Goal: Contribute content: Add original content to the website for others to see

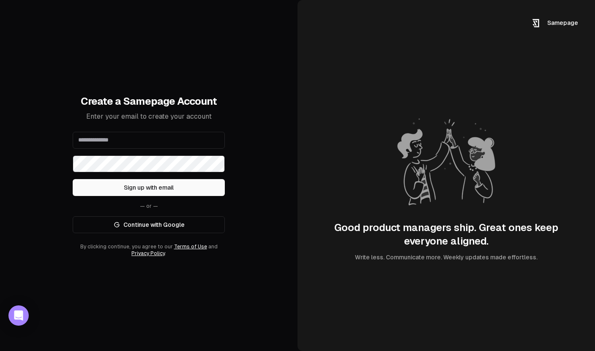
click at [146, 231] on link "Continue with Google" at bounding box center [149, 224] width 152 height 17
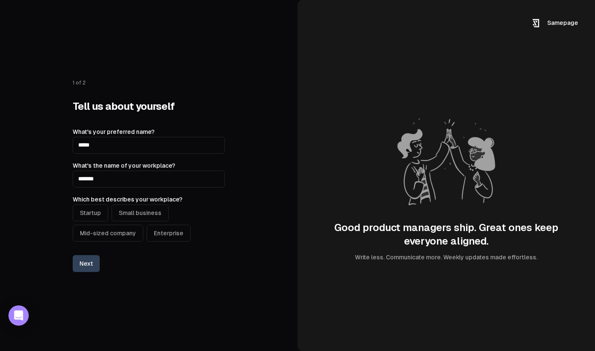
click at [76, 210] on button "Startup" at bounding box center [90, 213] width 35 height 17
click at [86, 265] on button "Next" at bounding box center [86, 263] width 27 height 17
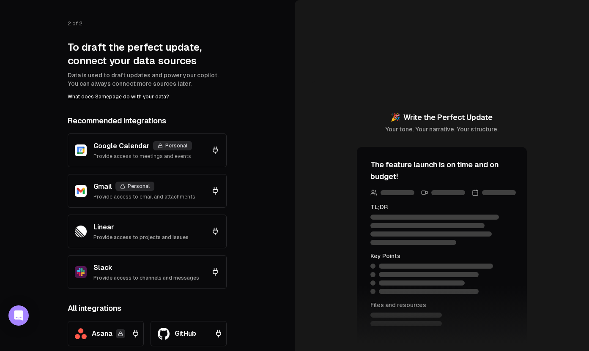
click at [217, 150] on icon at bounding box center [215, 150] width 4 height 3
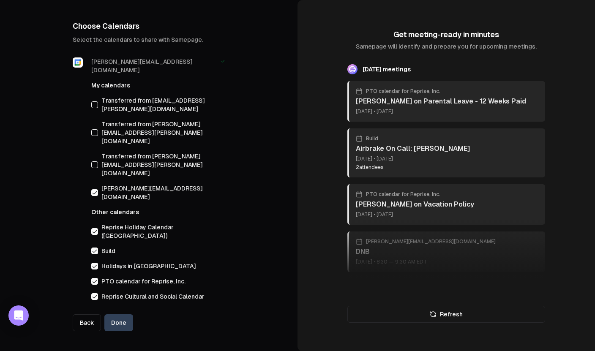
click at [124, 314] on button "Done" at bounding box center [118, 322] width 29 height 17
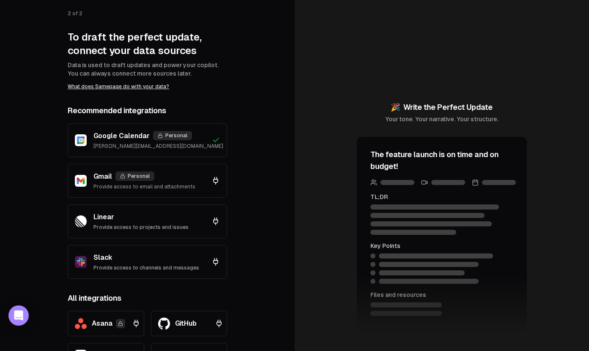
scroll to position [13, 0]
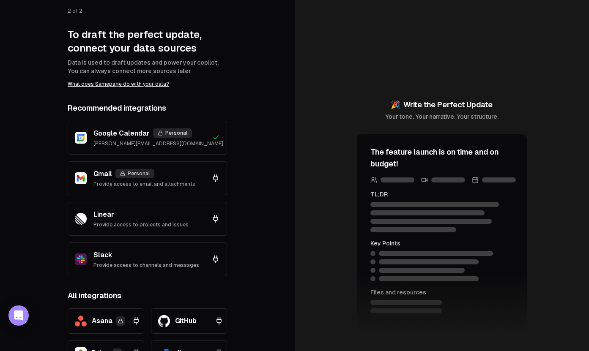
click at [183, 263] on p "Provide access to channels and messages" at bounding box center [146, 265] width 106 height 7
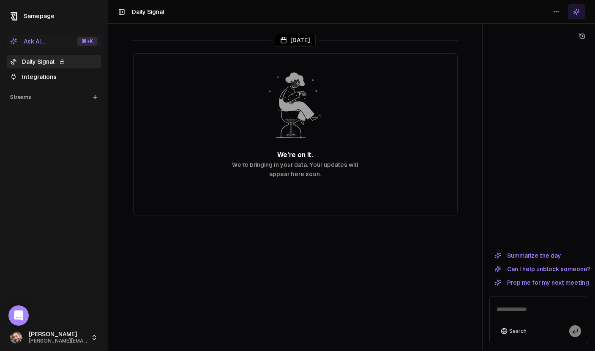
click at [46, 82] on link "Integrations" at bounding box center [54, 77] width 94 height 14
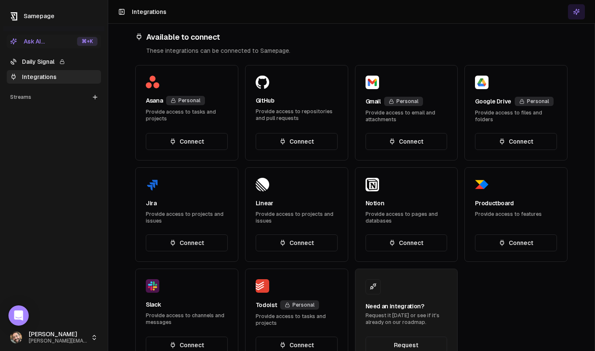
scroll to position [247, 0]
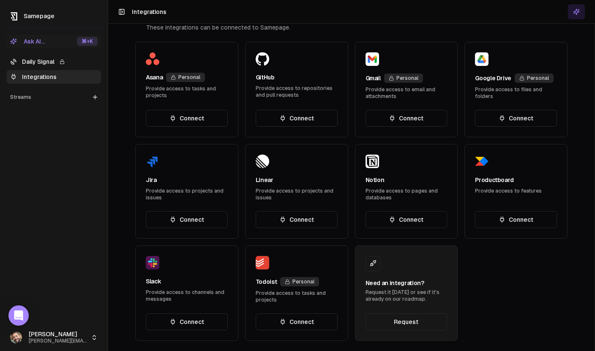
click at [399, 111] on button "Connect" at bounding box center [407, 118] width 82 height 17
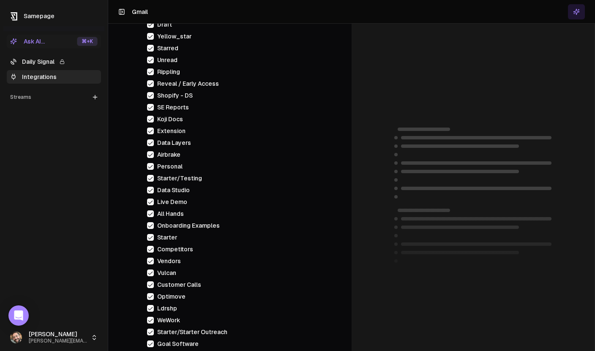
scroll to position [234, 0]
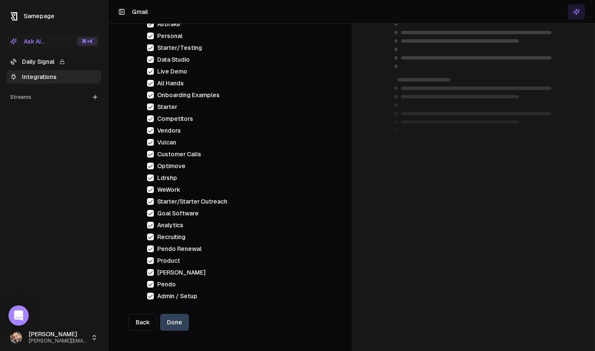
click at [173, 320] on button "Done" at bounding box center [174, 322] width 29 height 17
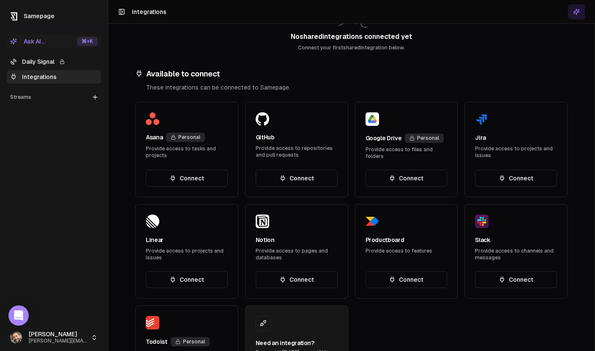
scroll to position [276, 0]
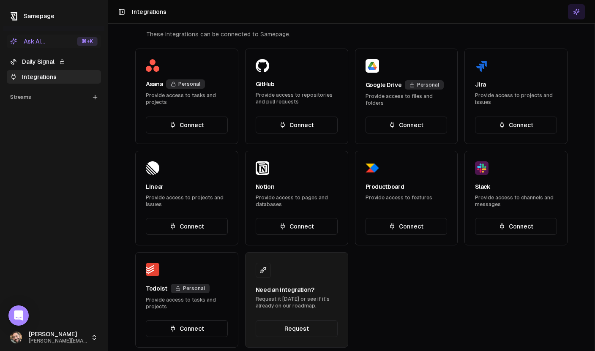
click at [505, 117] on button "Connect" at bounding box center [516, 125] width 82 height 17
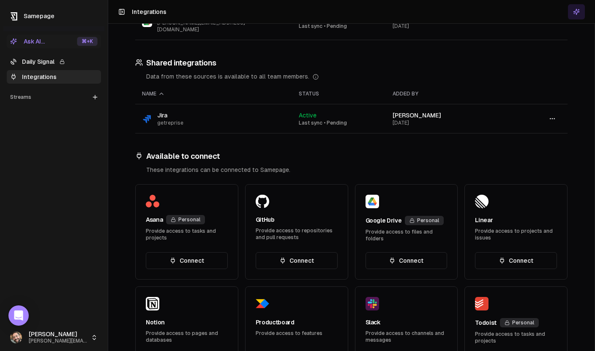
scroll to position [106, 0]
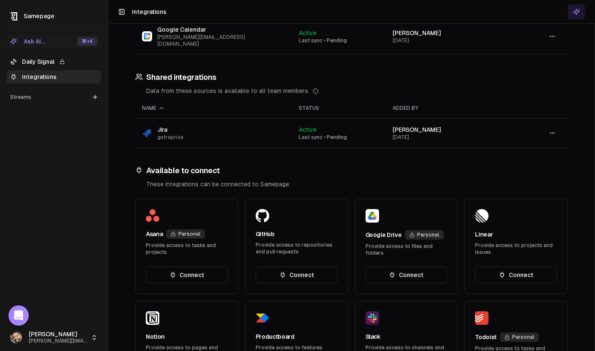
click at [201, 132] on td "Jira getreprise" at bounding box center [213, 133] width 157 height 29
click at [544, 126] on button "button" at bounding box center [552, 133] width 17 height 15
click at [169, 134] on span "getreprise" at bounding box center [170, 137] width 26 height 7
drag, startPoint x: 180, startPoint y: 127, endPoint x: 139, endPoint y: 125, distance: 40.2
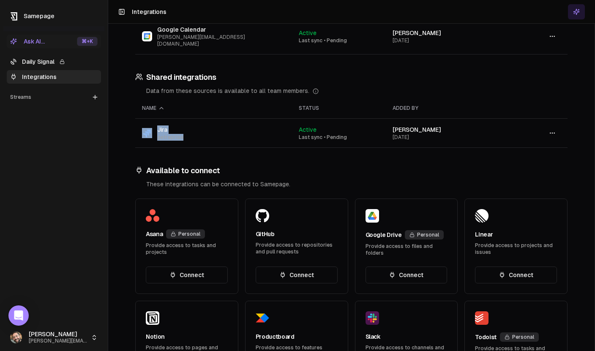
click at [139, 125] on td "Jira getreprise" at bounding box center [213, 133] width 157 height 29
click at [216, 132] on td "Jira getreprise" at bounding box center [213, 133] width 157 height 29
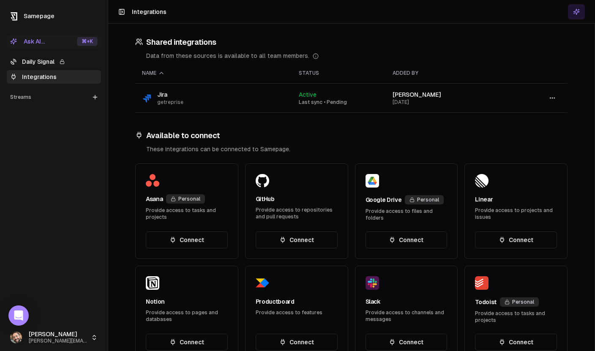
scroll to position [0, 0]
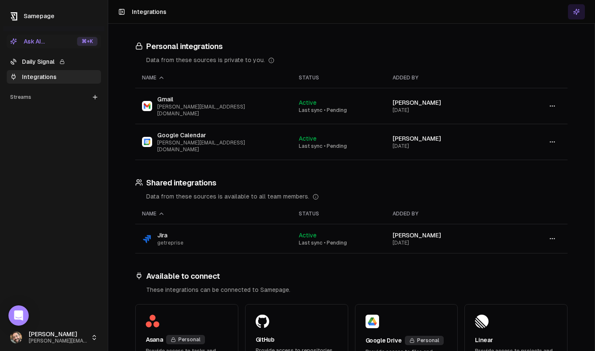
click at [89, 97] on div "Streams" at bounding box center [54, 97] width 94 height 14
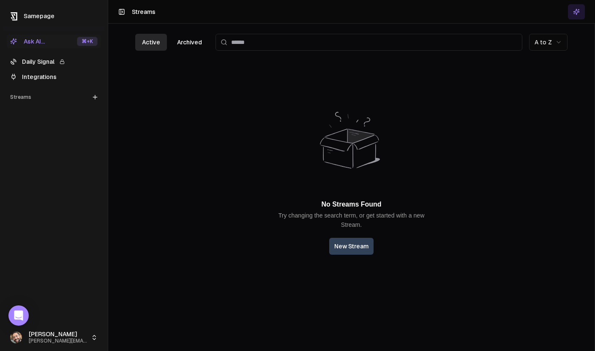
click at [348, 247] on button "New Stream" at bounding box center [351, 246] width 44 height 17
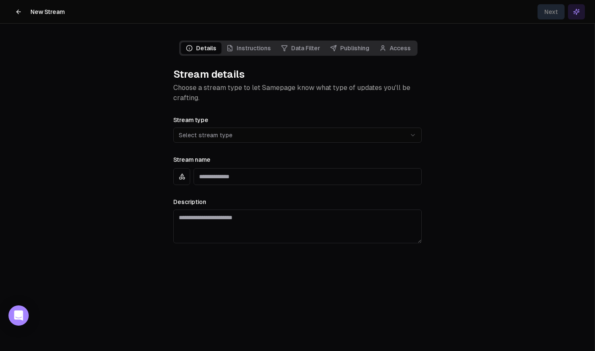
click at [255, 129] on html "**********" at bounding box center [297, 175] width 595 height 351
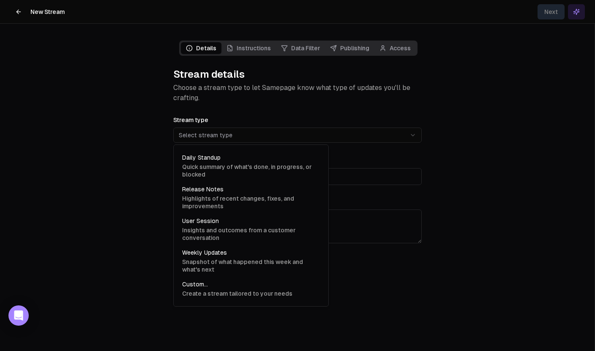
select select "**********"
type input "**********"
type textarea "**********"
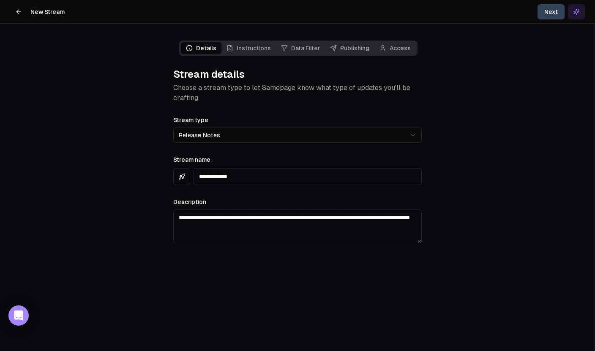
click at [241, 179] on input "**********" at bounding box center [308, 176] width 228 height 17
click at [176, 180] on button "button" at bounding box center [181, 176] width 17 height 17
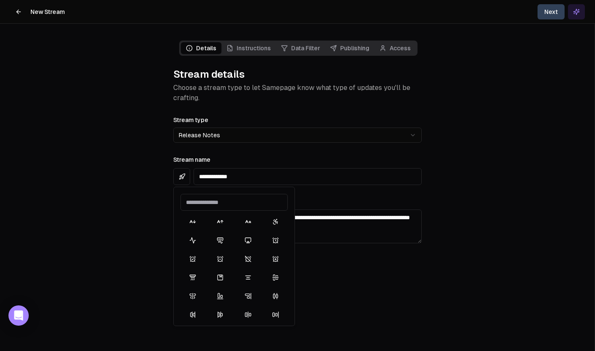
click at [135, 183] on main "**********" at bounding box center [297, 175] width 595 height 351
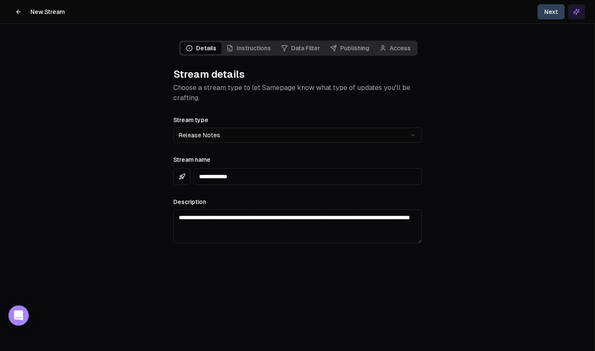
click at [549, 3] on header "New Stream Next" at bounding box center [297, 12] width 595 height 24
click at [539, 12] on button "Next" at bounding box center [551, 11] width 27 height 15
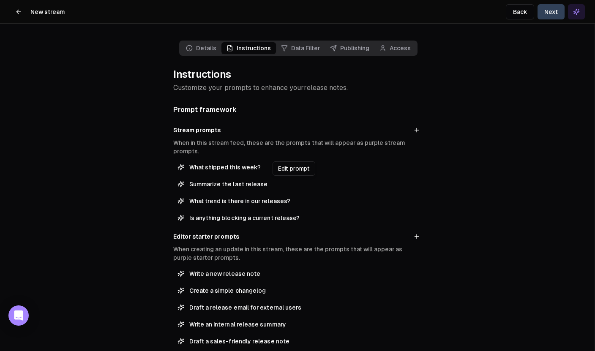
click at [305, 187] on span "Summarize the last release" at bounding box center [303, 184] width 228 height 8
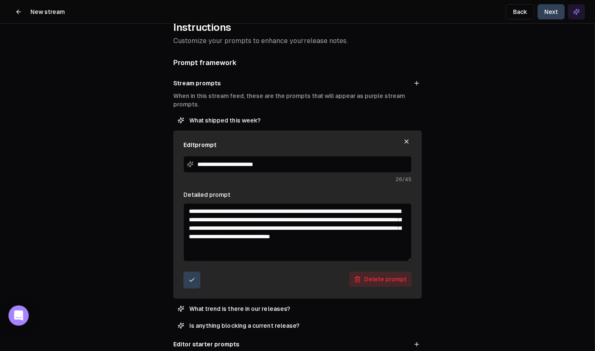
scroll to position [73, 0]
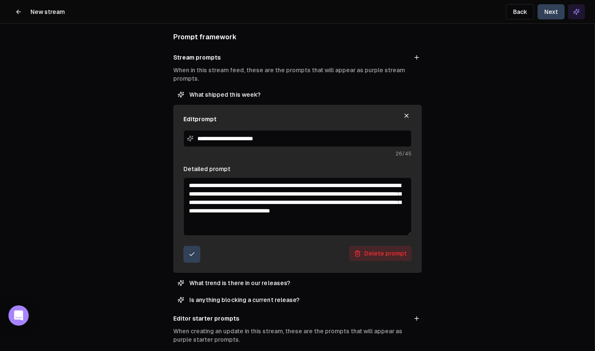
click at [197, 258] on div "Delete prompt" at bounding box center [297, 254] width 228 height 17
click at [188, 259] on button "submit" at bounding box center [191, 254] width 17 height 17
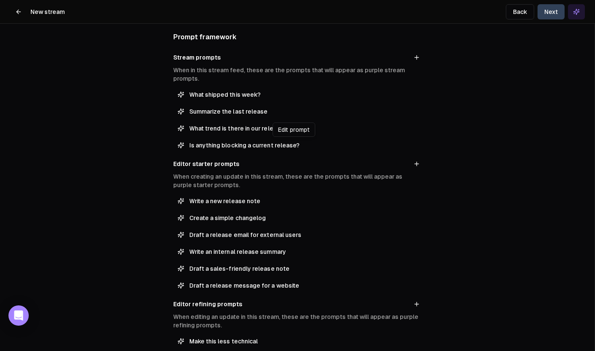
click at [291, 109] on span "Summarize the last release" at bounding box center [303, 111] width 228 height 8
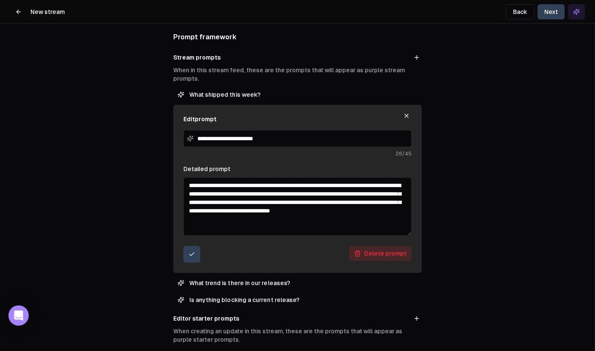
click at [197, 256] on div "Delete prompt" at bounding box center [297, 254] width 228 height 17
click at [188, 256] on icon "submit" at bounding box center [191, 254] width 7 height 7
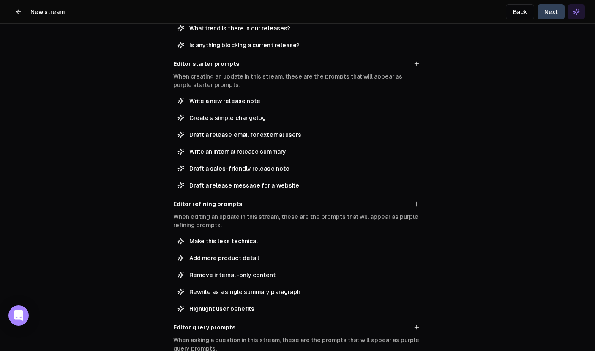
scroll to position [0, 0]
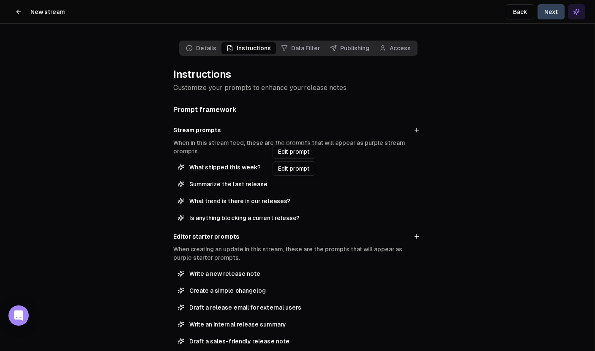
click at [237, 181] on span "Summarize the last release" at bounding box center [303, 184] width 228 height 8
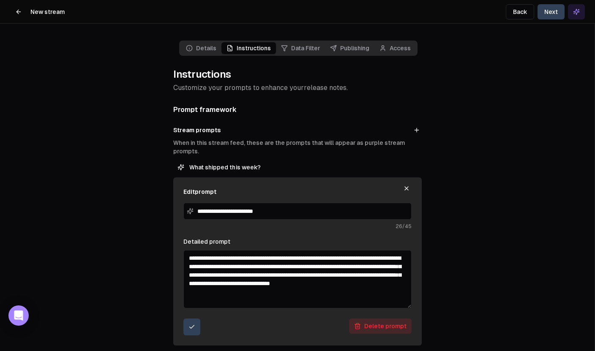
click at [190, 329] on icon "submit" at bounding box center [191, 327] width 7 height 7
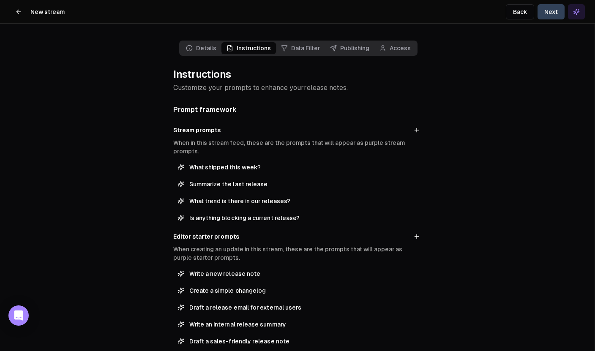
click at [547, 15] on button "Next" at bounding box center [551, 11] width 27 height 15
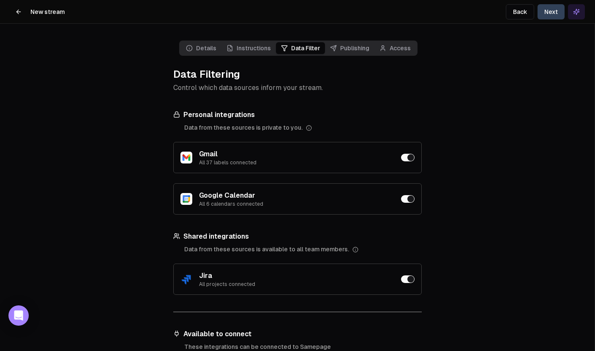
click at [529, 5] on button "Back" at bounding box center [520, 11] width 28 height 15
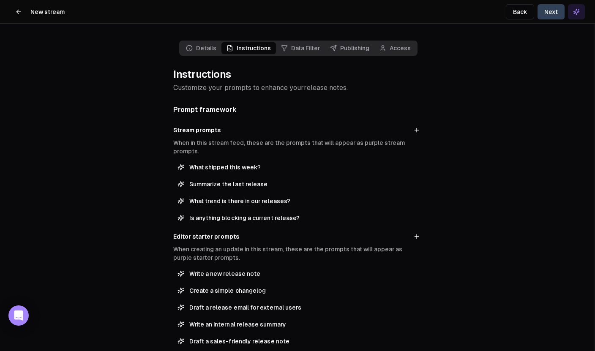
click at [546, 12] on button "Next" at bounding box center [551, 11] width 27 height 15
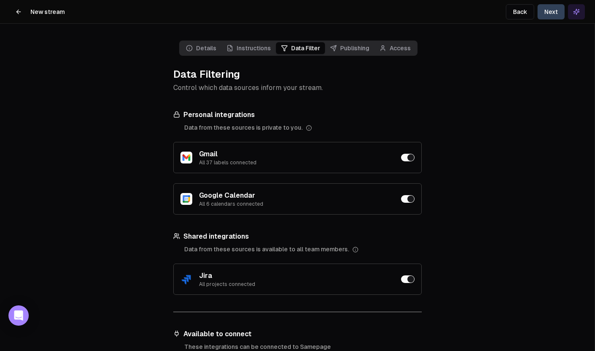
click at [554, 8] on button "Next" at bounding box center [551, 11] width 27 height 15
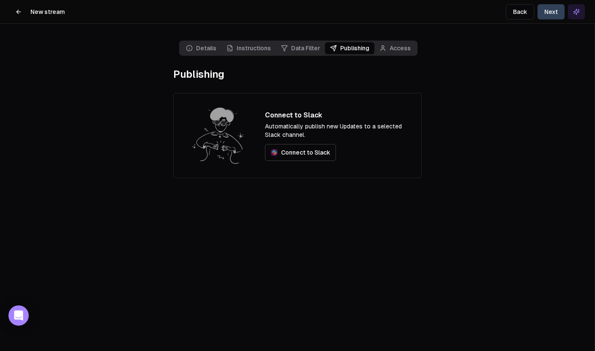
click at [552, 10] on button "Next" at bounding box center [551, 11] width 27 height 15
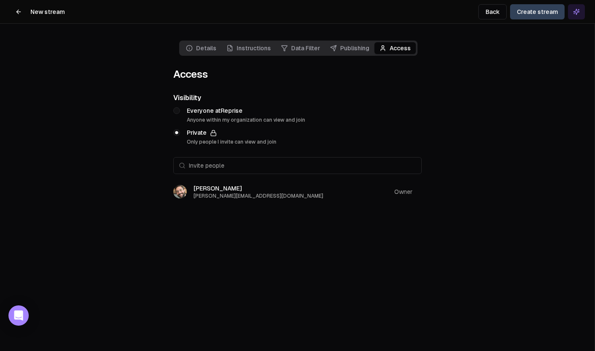
click at [295, 164] on button "Invite people" at bounding box center [297, 165] width 248 height 17
click at [358, 126] on div "Everyone at Reprise Anyone within my organization can view and join Private Onl…" at bounding box center [297, 125] width 248 height 39
click at [546, 12] on button "Create stream" at bounding box center [537, 11] width 55 height 15
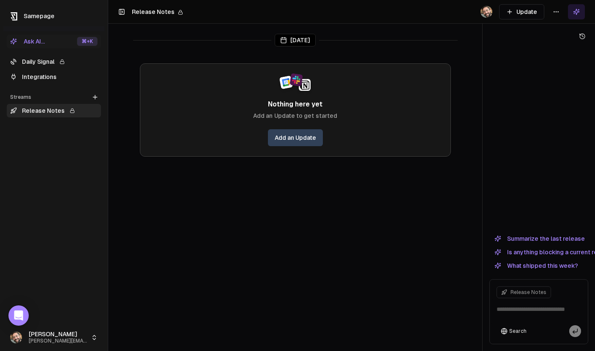
click at [299, 140] on link "Add an Update" at bounding box center [295, 137] width 55 height 17
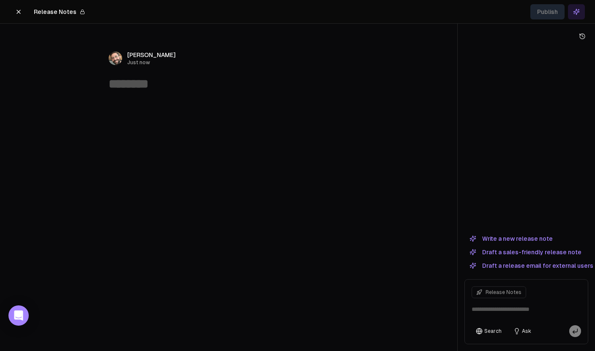
click at [12, 14] on button at bounding box center [18, 11] width 17 height 15
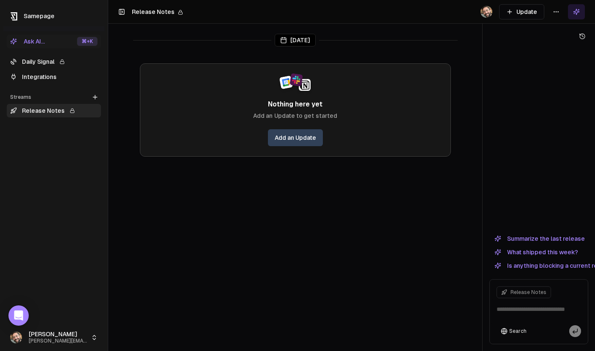
click at [68, 55] on link "Daily Signal" at bounding box center [54, 62] width 94 height 14
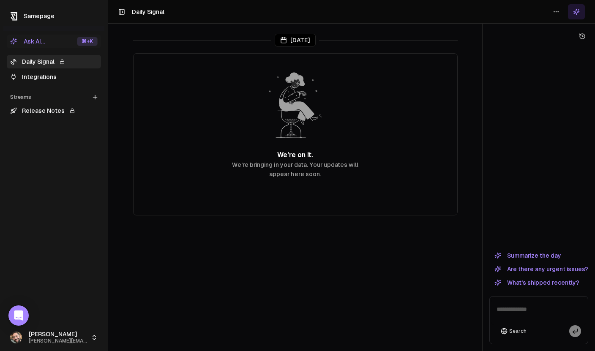
click at [46, 82] on link "Integrations" at bounding box center [54, 77] width 94 height 14
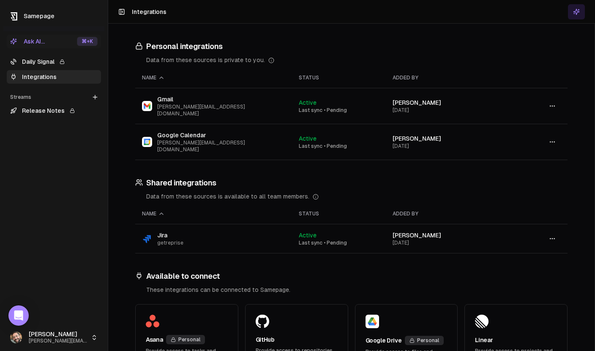
click at [40, 58] on link "Daily Signal" at bounding box center [54, 62] width 94 height 14
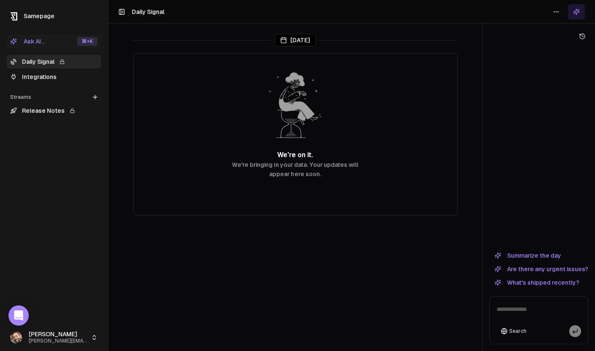
click at [48, 84] on div "Daily Signal Integrations" at bounding box center [53, 69] width 101 height 35
click at [49, 81] on link "Integrations" at bounding box center [54, 77] width 94 height 14
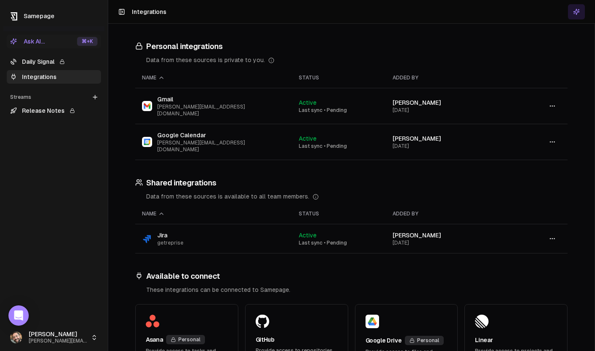
click at [36, 59] on link "Daily Signal" at bounding box center [54, 62] width 94 height 14
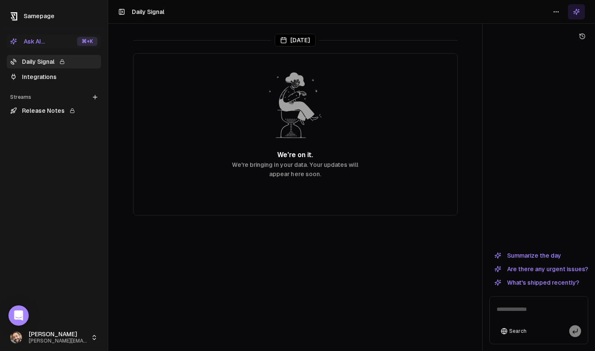
click at [51, 115] on link "Release Notes" at bounding box center [54, 111] width 94 height 14
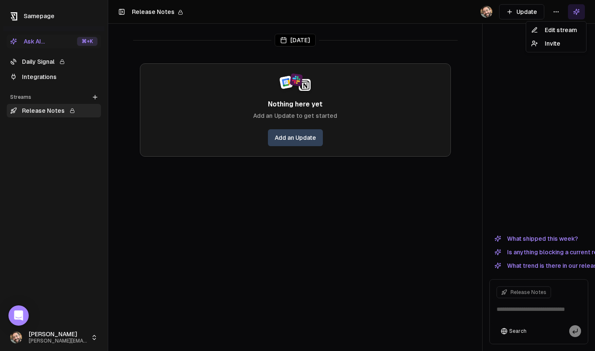
click at [562, 11] on html "Samepage Ask AI... ⌘ +K Daily Signal Integrations Streams Create Stream Release…" at bounding box center [297, 175] width 595 height 351
click at [555, 29] on div "Edit stream" at bounding box center [556, 30] width 57 height 14
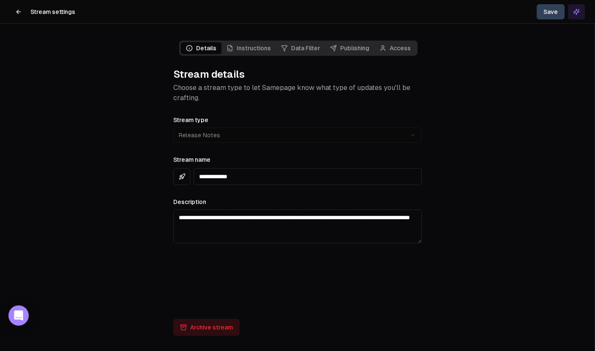
click at [248, 37] on div "**********" at bounding box center [298, 188] width 262 height 328
click at [248, 46] on link "Instructions" at bounding box center [248, 48] width 55 height 12
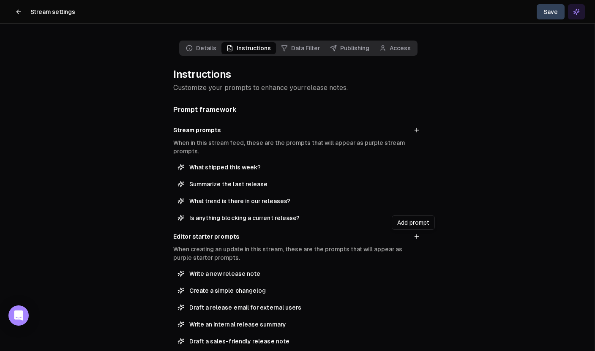
click at [413, 238] on icon at bounding box center [416, 236] width 7 height 7
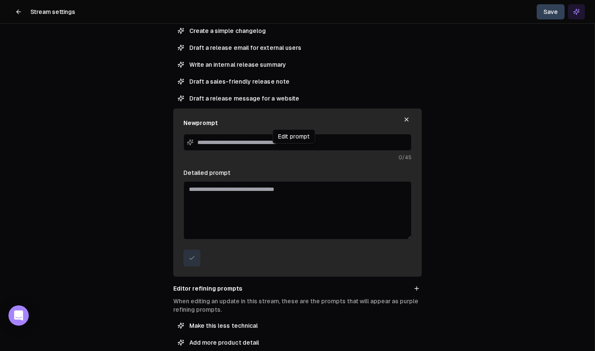
scroll to position [260, 0]
drag, startPoint x: 329, startPoint y: 145, endPoint x: 239, endPoint y: 146, distance: 89.6
click at [239, 146] on input at bounding box center [297, 142] width 228 height 17
type input "*"
type input "**********"
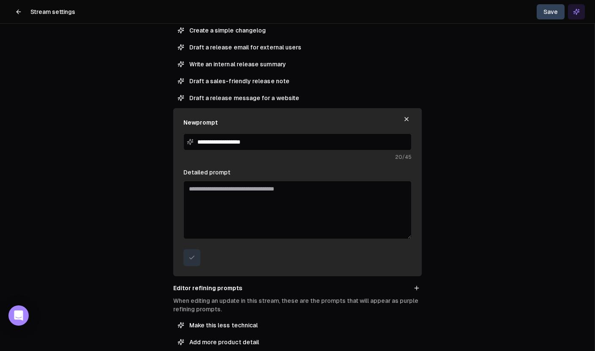
click at [323, 215] on textarea "Detailed prompt" at bounding box center [297, 210] width 228 height 58
paste textarea "**********"
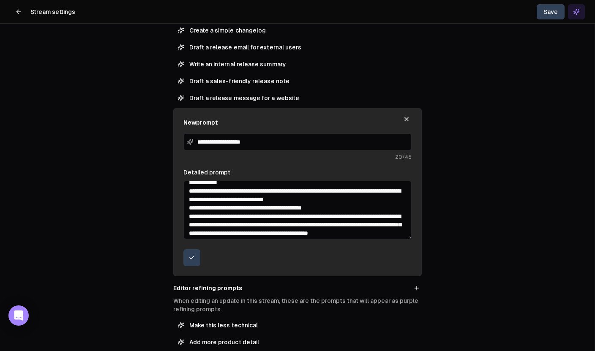
scroll to position [0, 0]
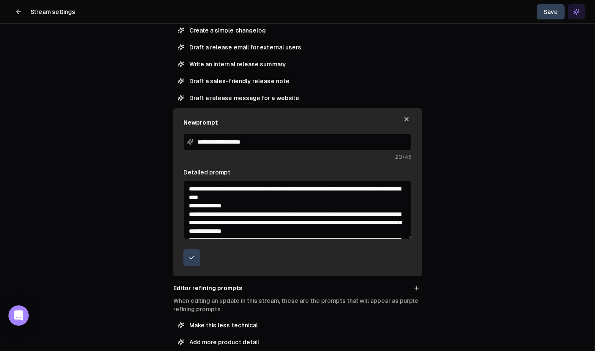
drag, startPoint x: 344, startPoint y: 232, endPoint x: 121, endPoint y: 183, distance: 228.1
click at [121, 183] on div "**********" at bounding box center [297, 175] width 595 height 351
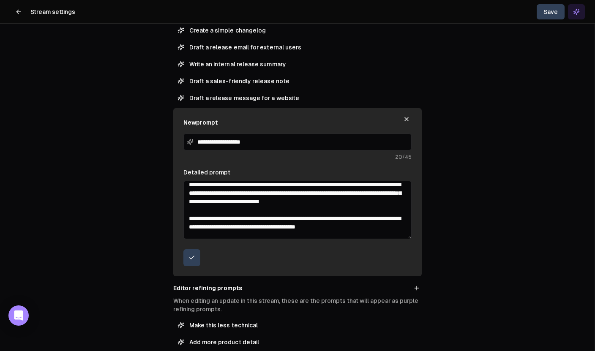
scroll to position [46, 0]
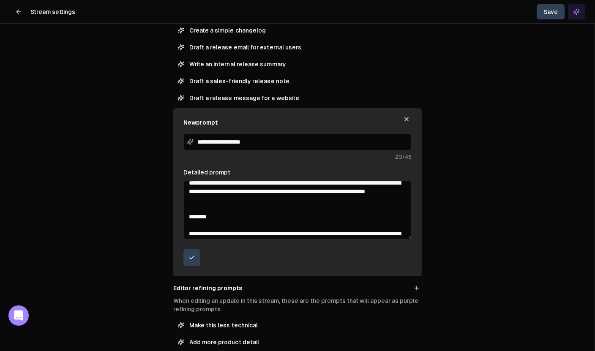
click at [230, 220] on textarea "Detailed prompt" at bounding box center [297, 210] width 228 height 58
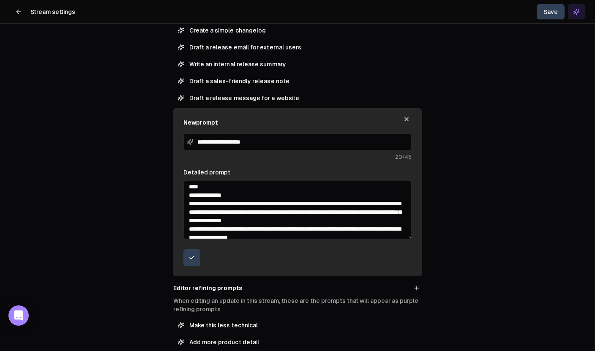
scroll to position [131, 0]
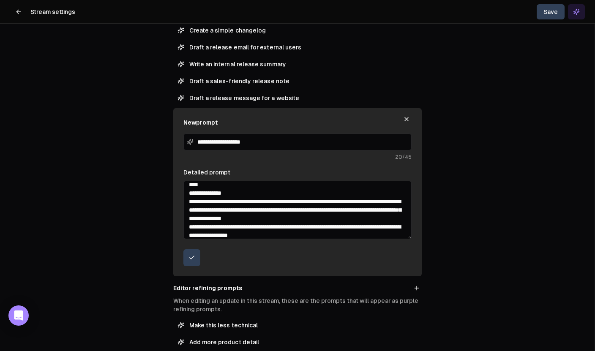
click at [188, 209] on textarea "Detailed prompt" at bounding box center [297, 210] width 228 height 58
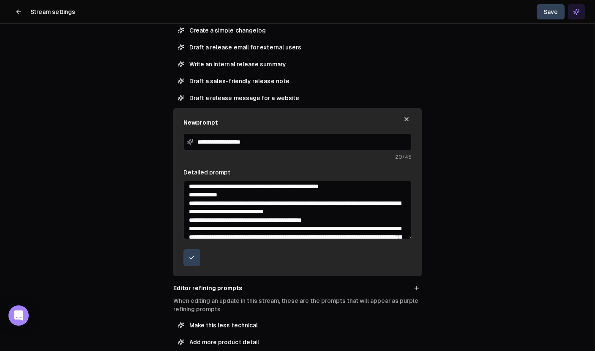
scroll to position [206, 0]
click at [186, 221] on textarea "Detailed prompt" at bounding box center [297, 210] width 228 height 58
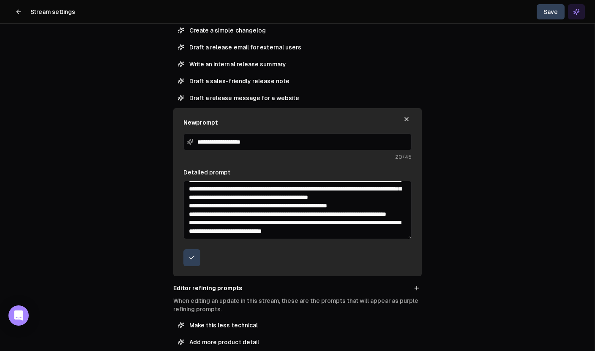
scroll to position [304, 0]
click at [185, 224] on textarea "Detailed prompt" at bounding box center [297, 210] width 228 height 58
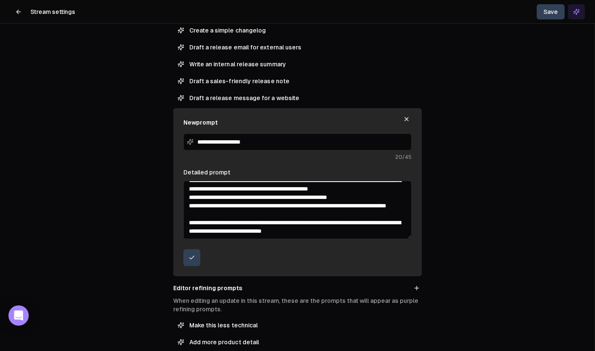
type textarea "**********"
click at [188, 257] on icon "submit" at bounding box center [191, 257] width 7 height 7
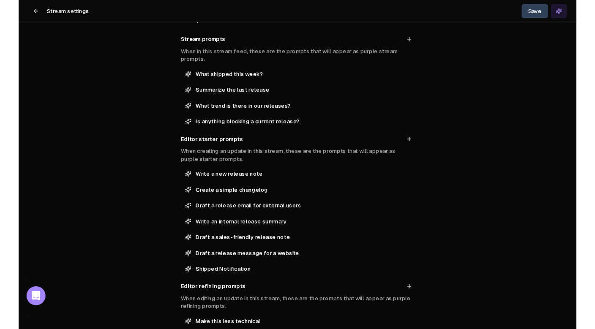
scroll to position [0, 0]
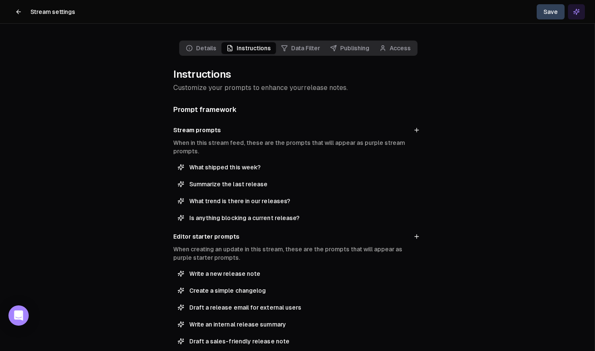
click at [550, 17] on button "Save" at bounding box center [551, 11] width 28 height 15
click at [17, 13] on icon at bounding box center [18, 11] width 7 height 7
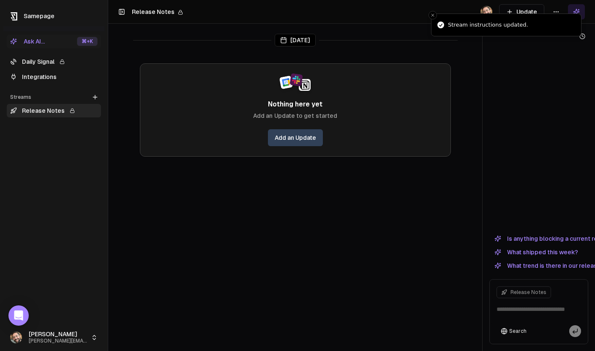
click at [48, 60] on link "Daily Signal" at bounding box center [54, 62] width 94 height 14
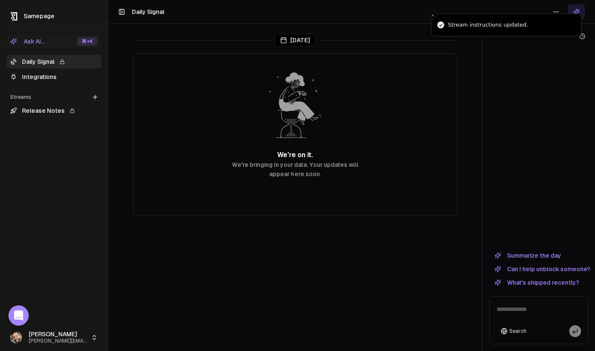
click at [45, 74] on link "Integrations" at bounding box center [54, 77] width 94 height 14
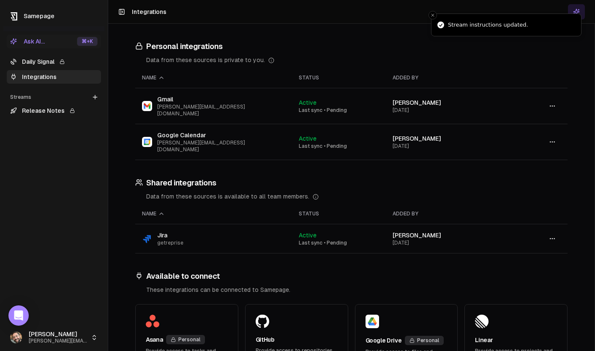
click at [48, 58] on link "Daily Signal" at bounding box center [54, 62] width 94 height 14
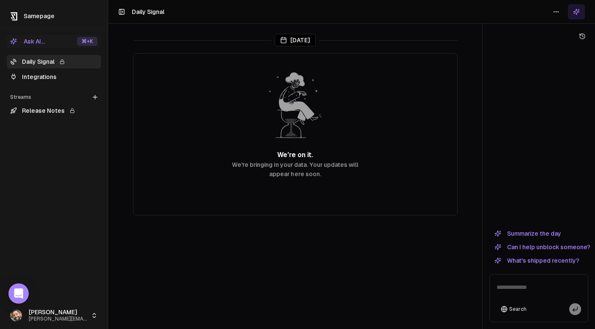
click at [49, 75] on link "Integrations" at bounding box center [54, 77] width 94 height 14
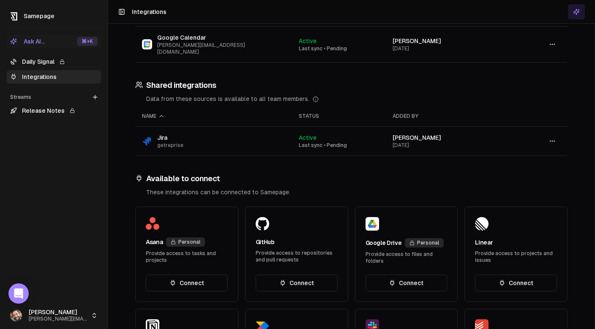
scroll to position [276, 0]
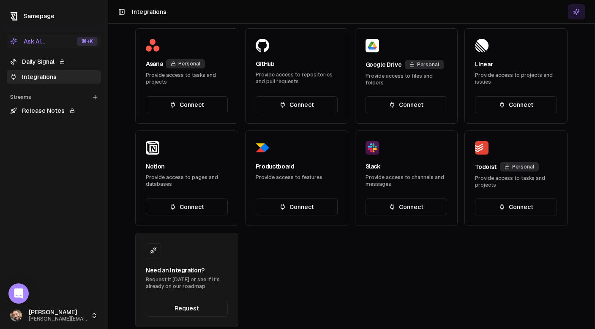
click at [400, 199] on button "Connect" at bounding box center [407, 207] width 82 height 17
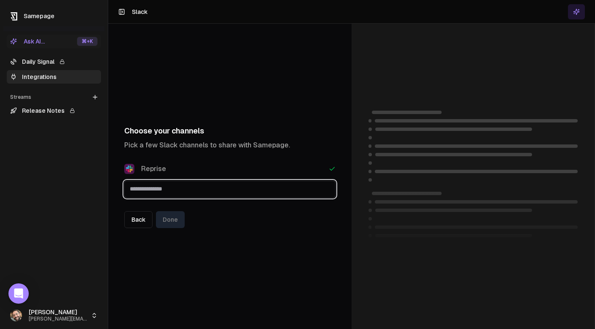
click at [224, 193] on input "text" at bounding box center [230, 188] width 210 height 15
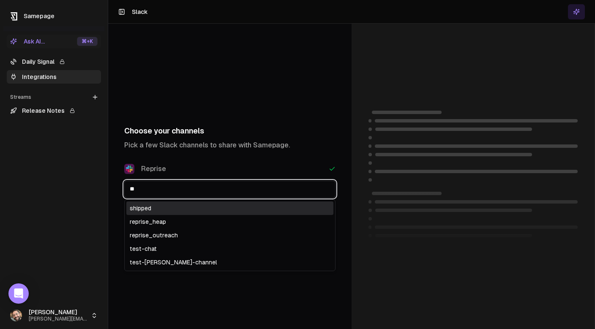
type input "***"
click at [221, 213] on div "shipped" at bounding box center [229, 209] width 207 height 14
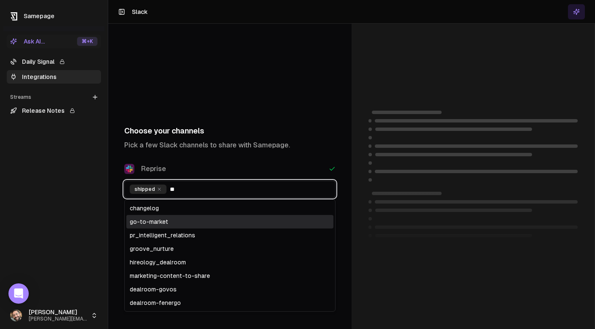
type input "*"
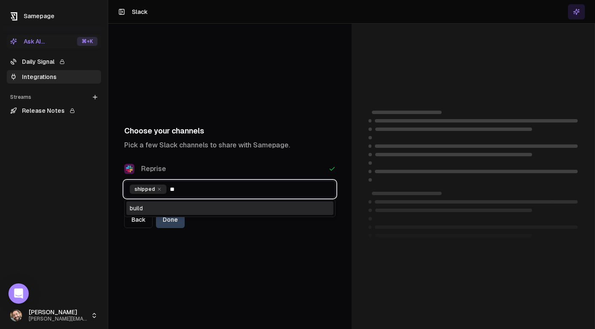
type input "***"
click at [238, 211] on div "build" at bounding box center [229, 209] width 207 height 14
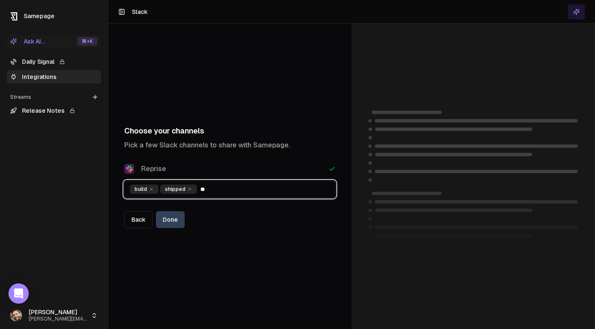
type input "*"
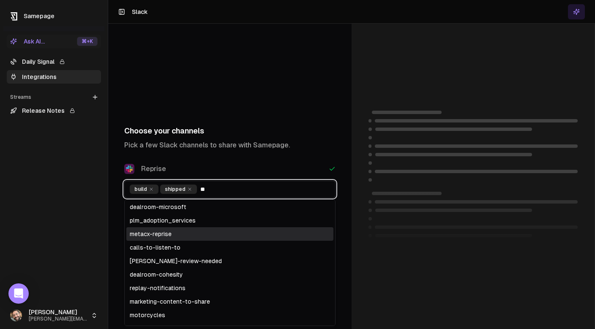
scroll to position [161, 0]
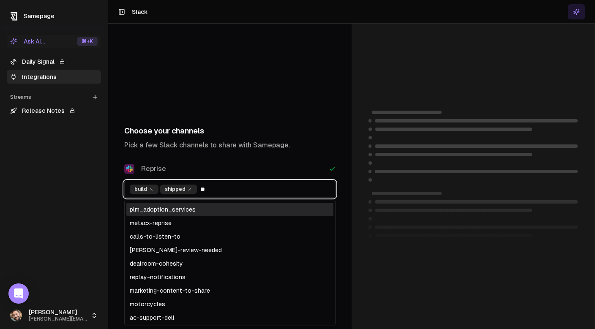
type input "*"
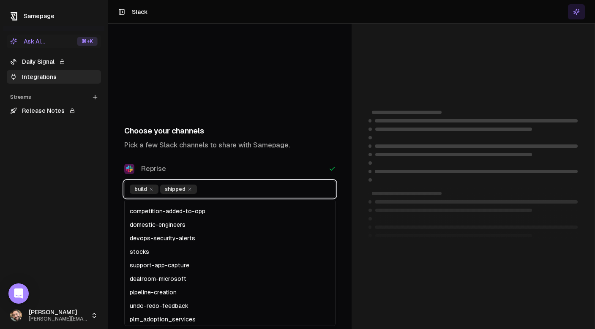
scroll to position [2, 0]
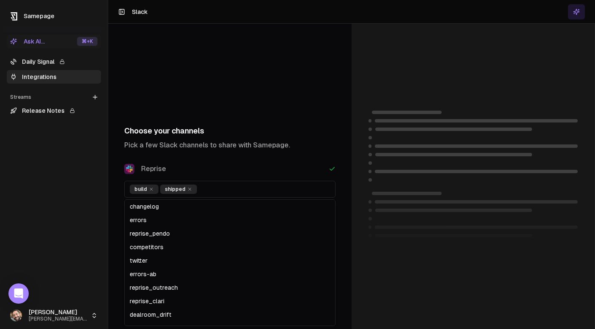
click at [331, 64] on div "Choose your channels Pick a few Slack channels to share with Samepage. Reprise …" at bounding box center [229, 177] width 243 height 306
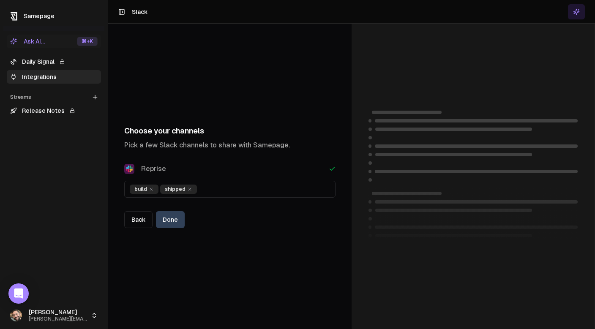
click at [169, 223] on button "Done" at bounding box center [170, 219] width 29 height 17
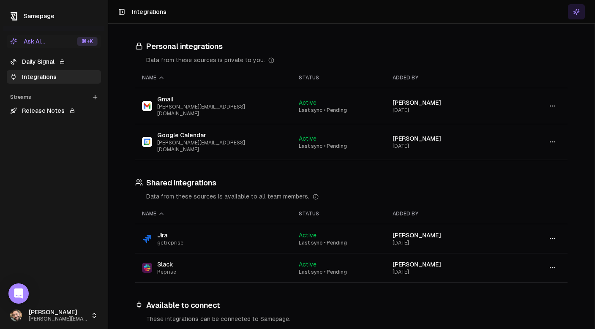
click at [27, 59] on link "Daily Signal" at bounding box center [54, 62] width 94 height 14
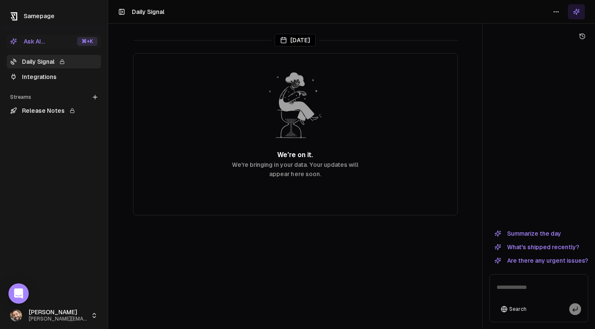
click at [38, 81] on link "Integrations" at bounding box center [54, 77] width 94 height 14
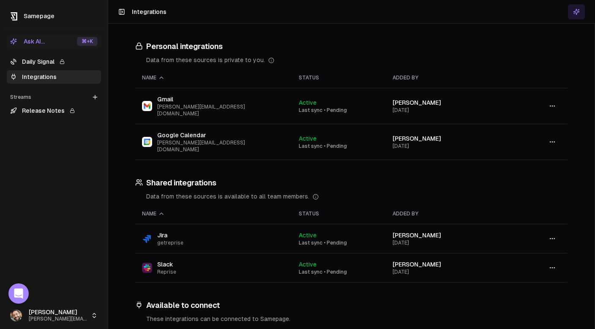
click at [38, 62] on link "Daily Signal" at bounding box center [54, 62] width 94 height 14
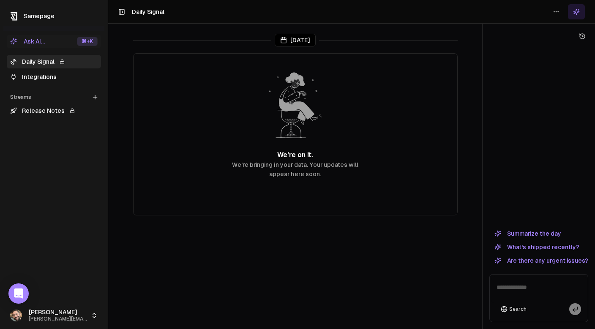
click at [47, 114] on link "Release Notes" at bounding box center [54, 111] width 94 height 14
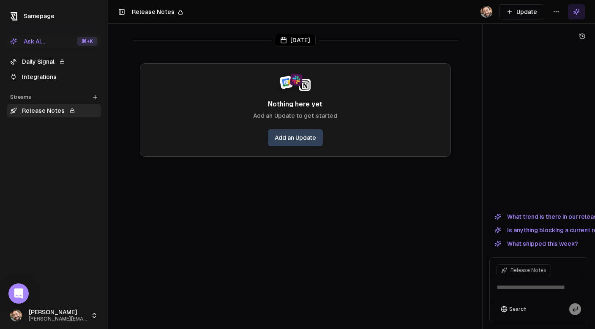
click at [288, 139] on link "Add an Update" at bounding box center [295, 137] width 55 height 17
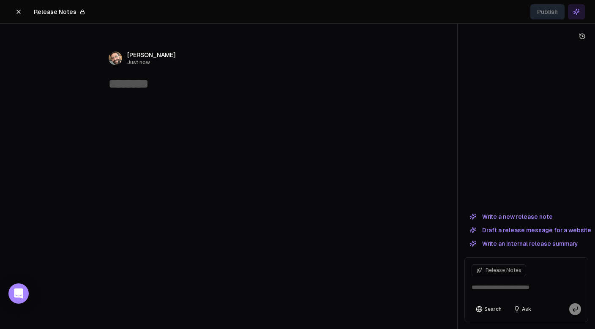
click at [496, 273] on span "Release Notes" at bounding box center [504, 270] width 36 height 7
click at [21, 15] on button at bounding box center [18, 11] width 17 height 15
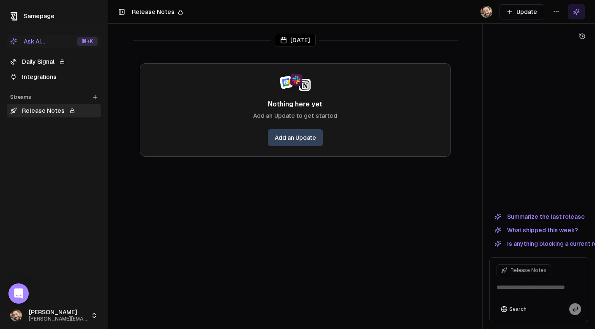
click at [557, 11] on html "Samepage Ask AI... ⌘ +K Daily Signal Integrations Streams Create Stream Release…" at bounding box center [297, 164] width 595 height 329
click at [548, 35] on div "Edit stream" at bounding box center [556, 30] width 57 height 14
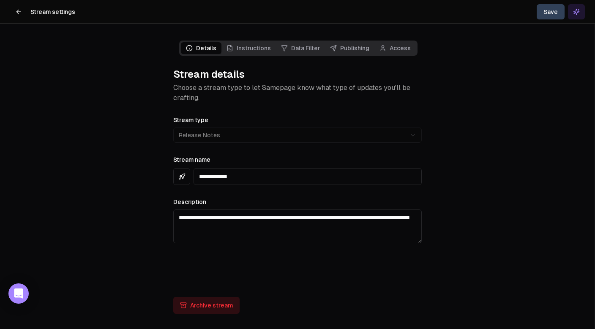
click at [229, 47] on icon "Main" at bounding box center [230, 48] width 7 height 7
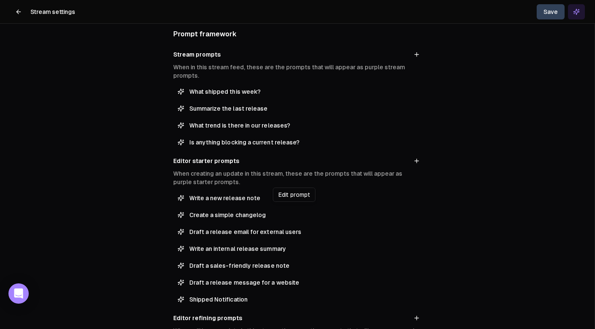
scroll to position [147, 0]
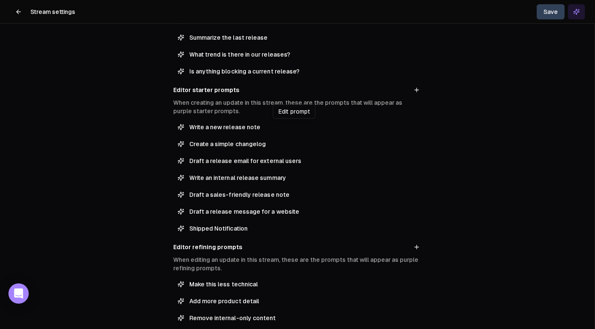
click at [352, 125] on span "Write a new release note" at bounding box center [303, 127] width 228 height 8
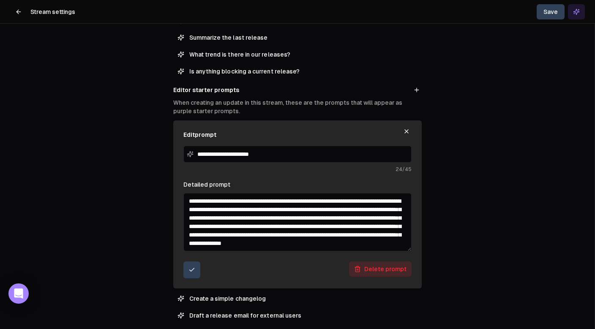
click at [457, 169] on main "**********" at bounding box center [297, 17] width 595 height 329
click at [405, 129] on icon "button" at bounding box center [406, 131] width 7 height 7
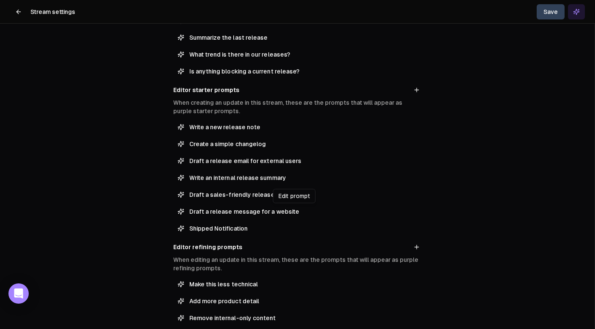
click at [329, 212] on span "Draft a release message for a website" at bounding box center [303, 212] width 228 height 8
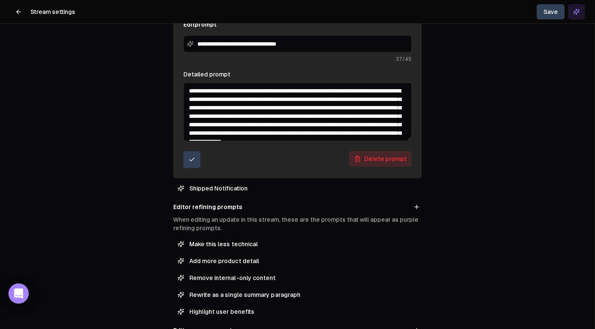
scroll to position [266, 0]
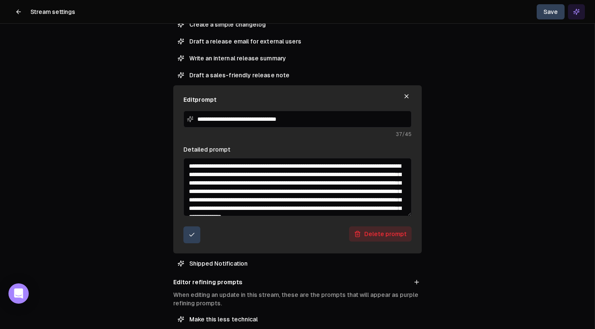
click at [376, 236] on button "Delete prompt" at bounding box center [380, 234] width 63 height 15
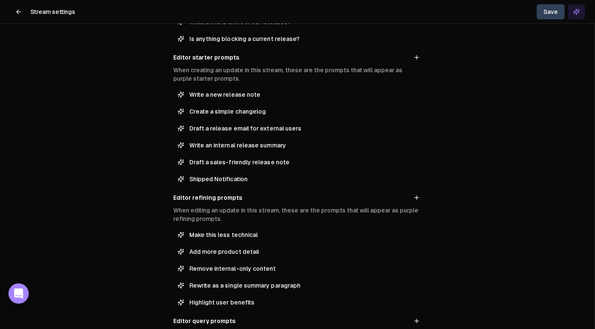
scroll to position [172, 0]
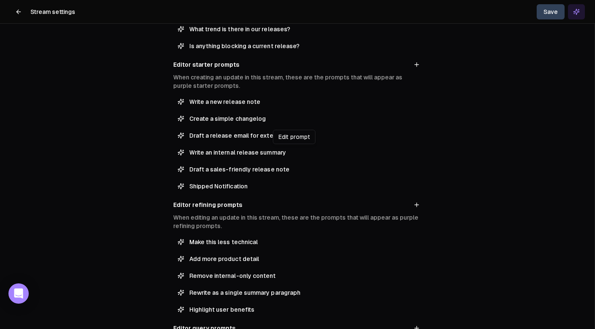
click at [241, 154] on span "Write an internal release summary" at bounding box center [303, 152] width 228 height 8
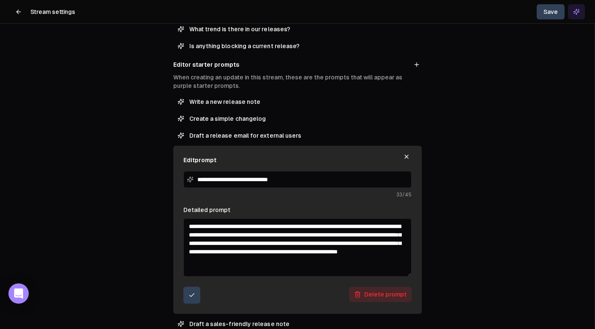
click at [373, 300] on button "Delete prompt" at bounding box center [380, 294] width 63 height 15
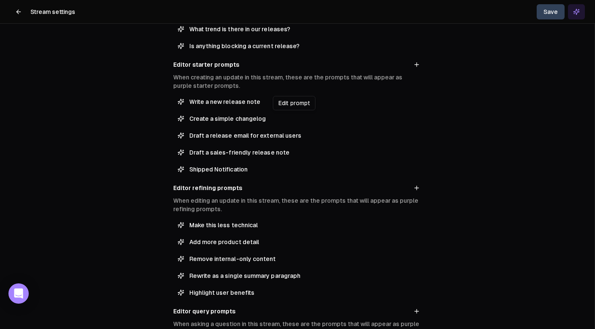
click at [248, 123] on button "Create a simple changelog" at bounding box center [297, 119] width 248 height 14
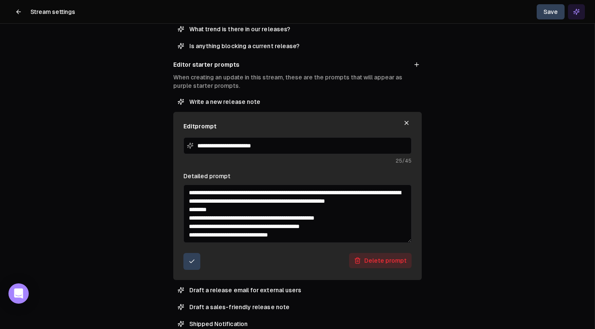
click at [372, 264] on button "Delete prompt" at bounding box center [380, 260] width 63 height 15
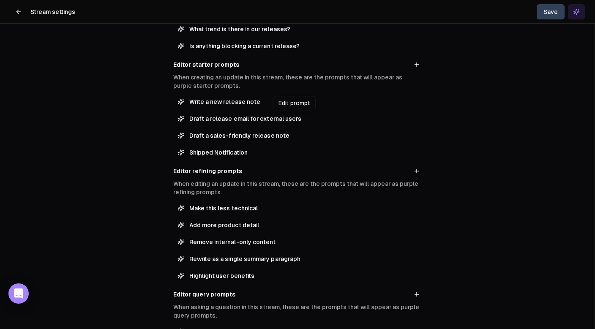
click at [260, 123] on span "Draft a release email for external users" at bounding box center [303, 119] width 228 height 8
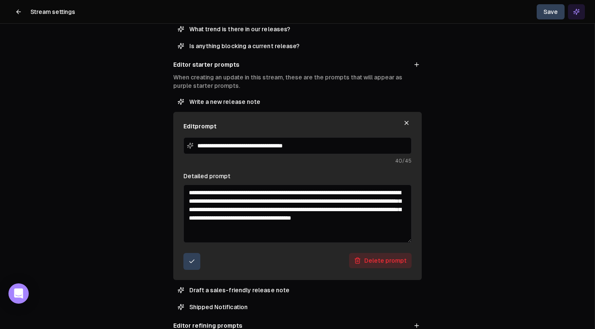
click at [371, 260] on button "Delete prompt" at bounding box center [380, 260] width 63 height 15
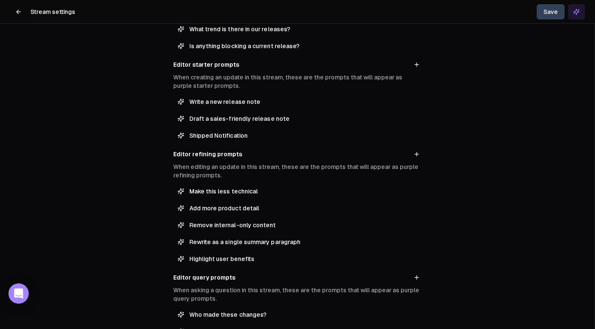
click at [546, 4] on button "Save" at bounding box center [551, 11] width 28 height 15
click at [11, 10] on button at bounding box center [18, 11] width 17 height 17
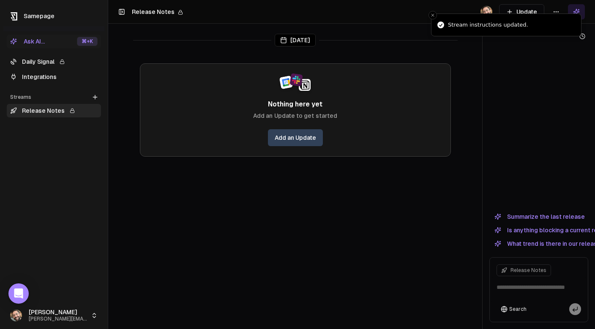
click at [290, 137] on link "Add an Update" at bounding box center [295, 137] width 55 height 17
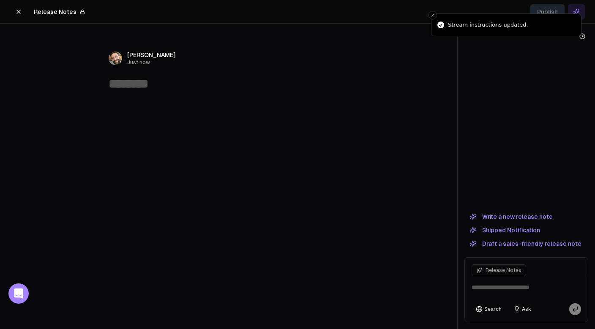
click at [493, 230] on button "Shipped Notification" at bounding box center [504, 230] width 81 height 10
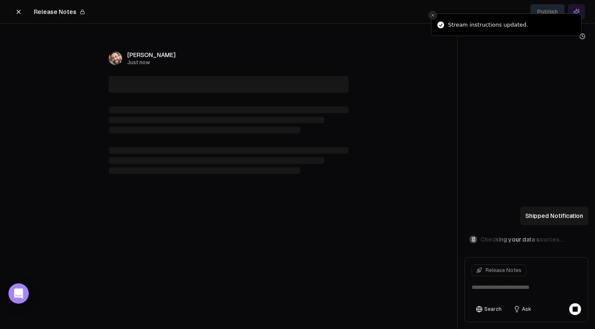
click at [435, 15] on button "Close toast" at bounding box center [433, 15] width 8 height 8
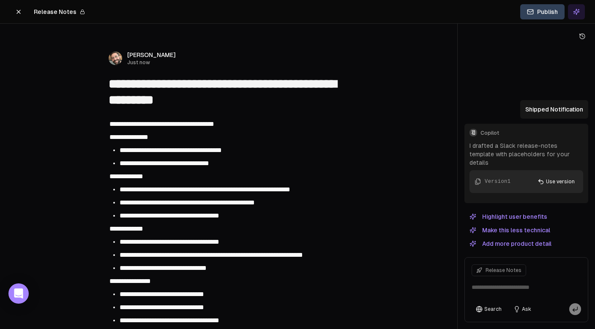
type textarea "**********"
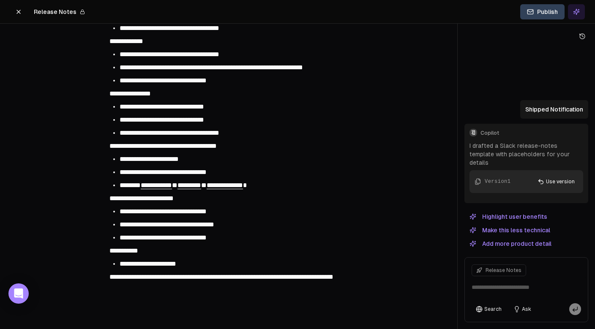
scroll to position [179, 0]
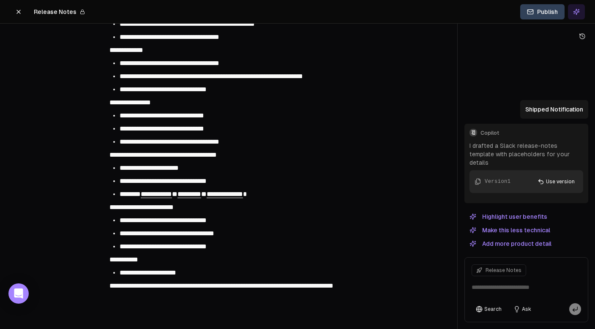
click at [210, 101] on div "**********" at bounding box center [229, 102] width 240 height 13
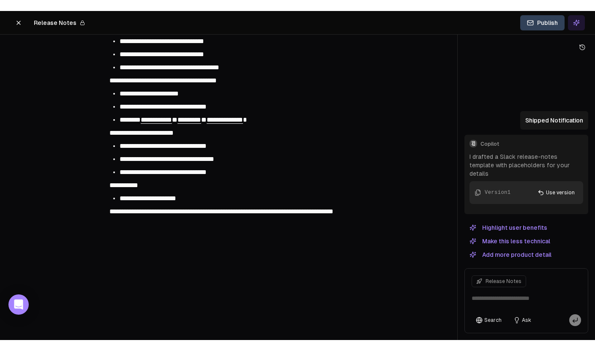
scroll to position [0, 0]
